Goal: Transaction & Acquisition: Purchase product/service

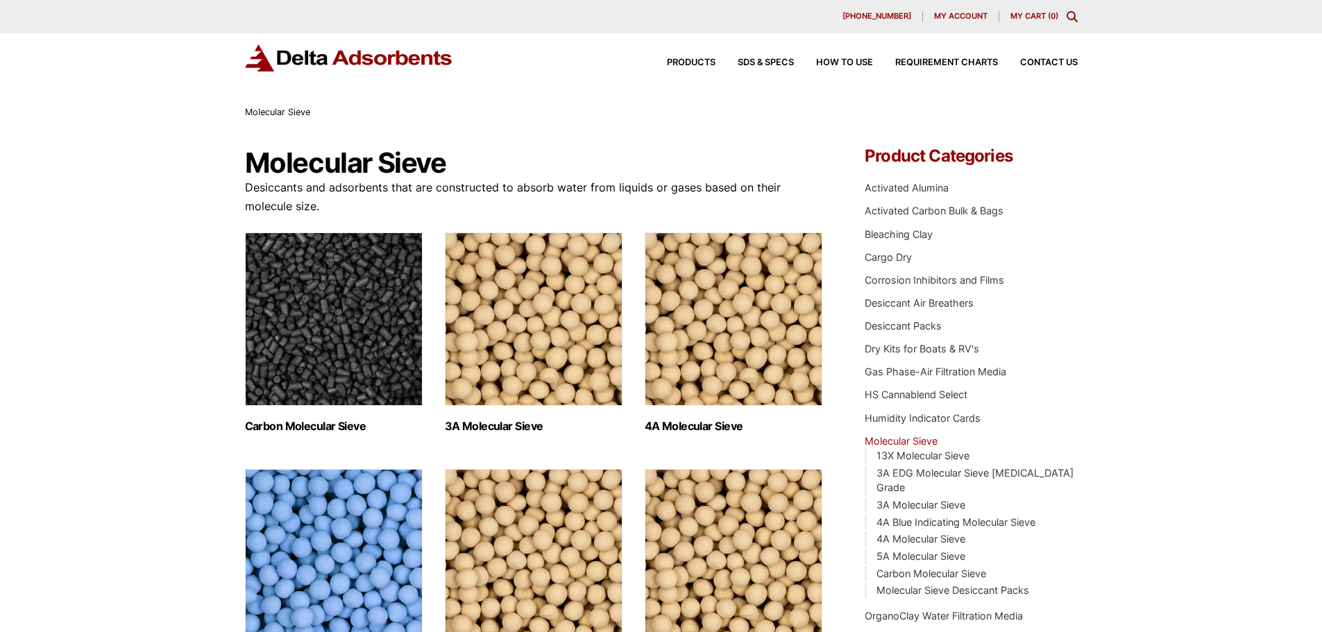
click at [332, 317] on img "Visit product category Carbon Molecular Sieve" at bounding box center [334, 318] width 178 height 173
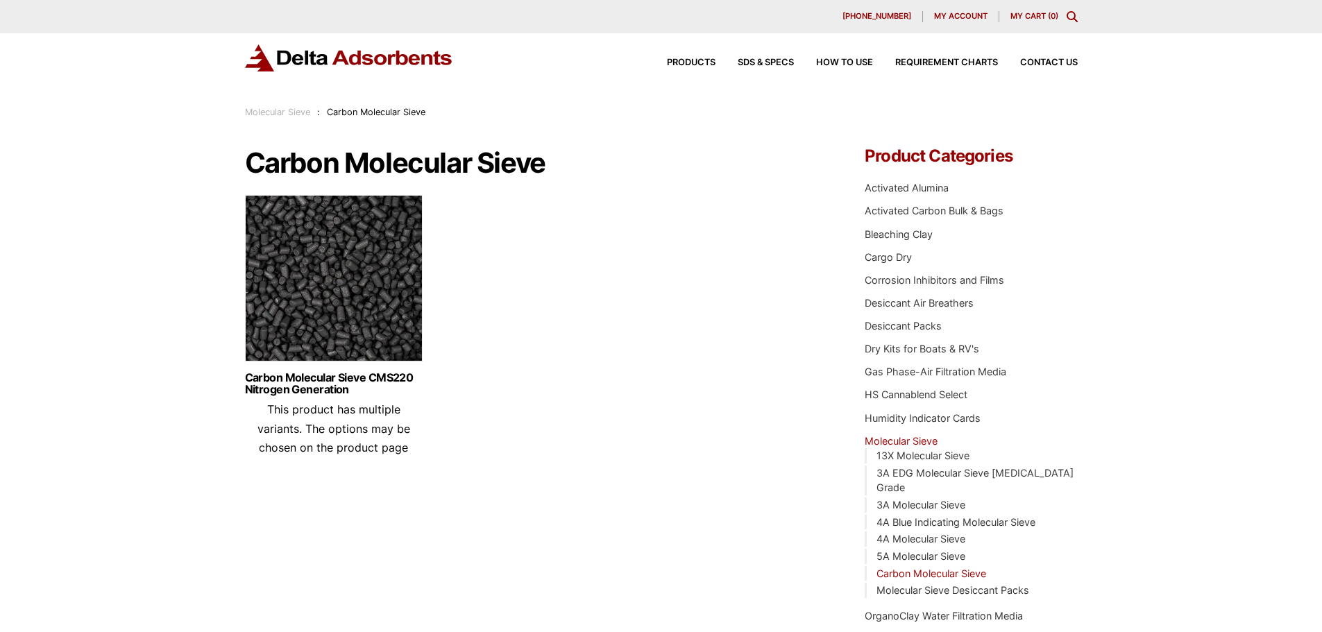
click at [341, 278] on img at bounding box center [334, 281] width 178 height 173
